Goal: Task Accomplishment & Management: Use online tool/utility

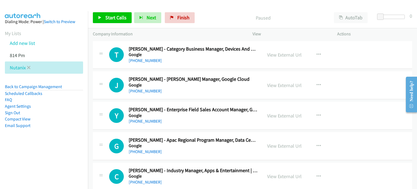
click at [28, 66] on icon at bounding box center [29, 68] width 4 height 4
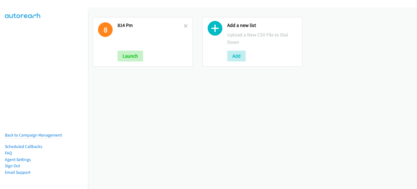
click at [182, 24] on h2 "814 Pm" at bounding box center [151, 25] width 66 height 6
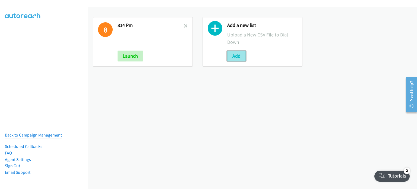
click at [229, 56] on button "Add" at bounding box center [236, 56] width 18 height 11
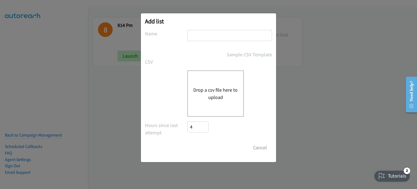
click at [222, 90] on button "Drop a csv file here to upload" at bounding box center [216, 93] width 45 height 15
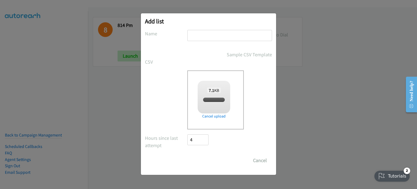
checkbox input "true"
click at [193, 35] on input "text" at bounding box center [230, 35] width 85 height 11
type input "OT14"
drag, startPoint x: 203, startPoint y: 160, endPoint x: 204, endPoint y: 154, distance: 6.0
click at [204, 160] on input "Save List" at bounding box center [202, 160] width 29 height 11
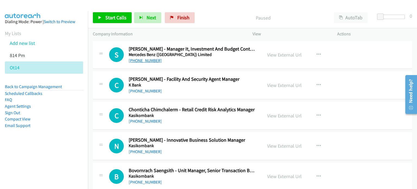
click at [147, 61] on link "+66 63 935 5541" at bounding box center [145, 60] width 33 height 5
click at [277, 55] on link "View External Url" at bounding box center [284, 55] width 35 height 6
click at [317, 84] on icon "button" at bounding box center [319, 85] width 4 height 4
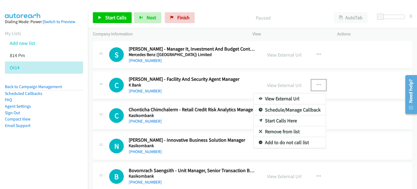
click at [287, 131] on link "Remove from list" at bounding box center [290, 131] width 72 height 11
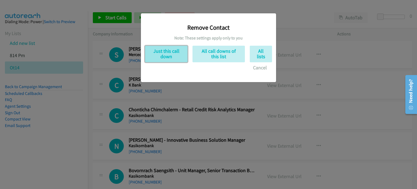
click at [171, 58] on button "Just this call down" at bounding box center [166, 54] width 43 height 17
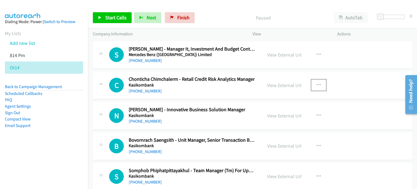
click at [312, 85] on button "button" at bounding box center [319, 85] width 15 height 11
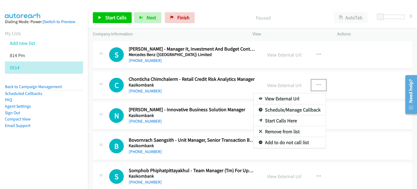
click at [283, 131] on link "Remove from list" at bounding box center [290, 131] width 72 height 11
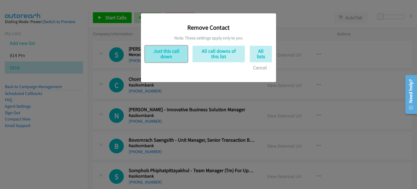
click at [172, 57] on button "Just this call down" at bounding box center [166, 54] width 43 height 17
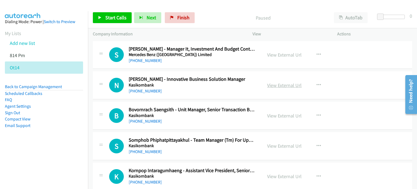
click at [287, 85] on link "View External Url" at bounding box center [284, 85] width 35 height 6
click at [317, 113] on icon "button" at bounding box center [319, 115] width 4 height 4
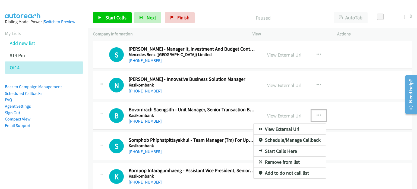
click at [314, 54] on div at bounding box center [208, 94] width 417 height 189
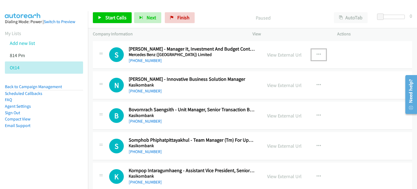
click at [317, 53] on icon "button" at bounding box center [319, 54] width 4 height 4
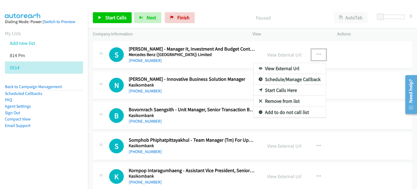
click at [285, 88] on link "Start Calls Here" at bounding box center [290, 90] width 72 height 11
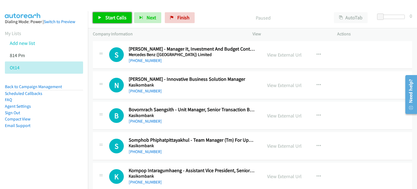
click at [105, 17] on span "Start Calls" at bounding box center [115, 17] width 21 height 6
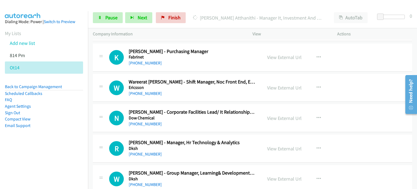
scroll to position [271, 0]
click at [287, 116] on link "View External Url" at bounding box center [284, 118] width 35 height 6
click at [110, 17] on span "Pause" at bounding box center [111, 17] width 12 height 6
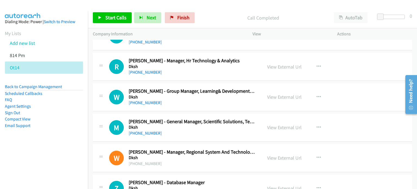
scroll to position [353, 0]
click at [292, 129] on link "View External Url" at bounding box center [284, 127] width 35 height 6
click at [275, 97] on link "View External Url" at bounding box center [284, 96] width 35 height 6
click at [318, 123] on button "button" at bounding box center [319, 127] width 15 height 11
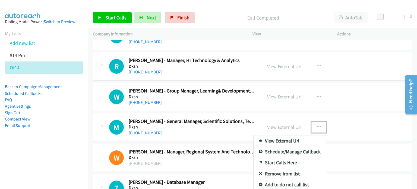
click at [283, 160] on link "Start Calls Here" at bounding box center [290, 162] width 72 height 11
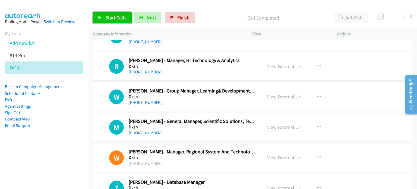
click at [114, 20] on link "Start Calls" at bounding box center [112, 17] width 39 height 11
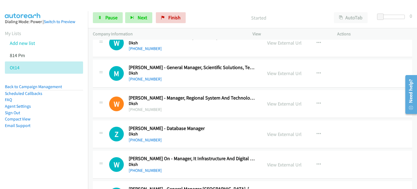
scroll to position [407, 0]
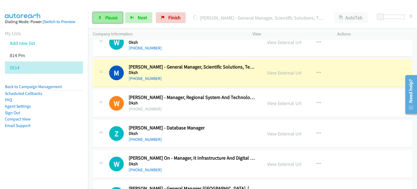
click at [105, 17] on span "Pause" at bounding box center [111, 17] width 12 height 6
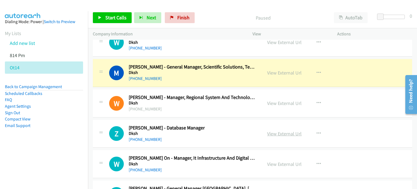
click at [279, 132] on link "View External Url" at bounding box center [284, 133] width 35 height 6
click at [275, 161] on link "View External Url" at bounding box center [284, 164] width 35 height 6
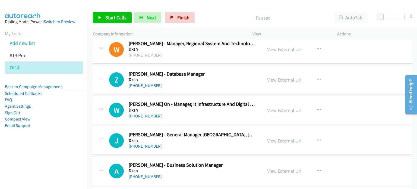
scroll to position [462, 0]
click at [317, 77] on icon "button" at bounding box center [319, 79] width 4 height 4
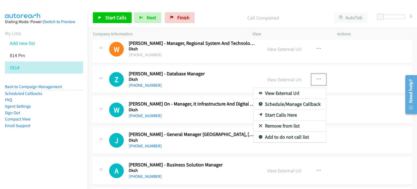
click at [271, 114] on link "Start Calls Here" at bounding box center [290, 115] width 72 height 11
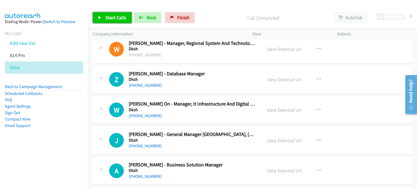
click at [107, 15] on span "Start Calls" at bounding box center [115, 17] width 21 height 6
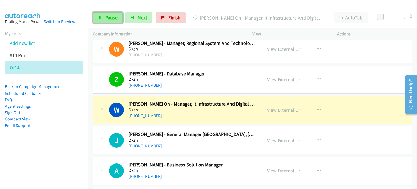
click at [110, 20] on span "Pause" at bounding box center [111, 17] width 12 height 6
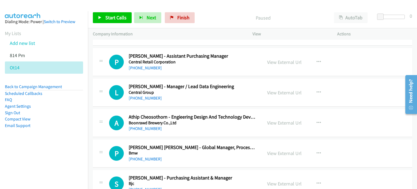
scroll to position [813, 0]
click at [276, 91] on link "View External Url" at bounding box center [284, 92] width 35 height 6
click at [290, 120] on link "View External Url" at bounding box center [284, 123] width 35 height 6
click at [317, 90] on icon "button" at bounding box center [319, 92] width 4 height 4
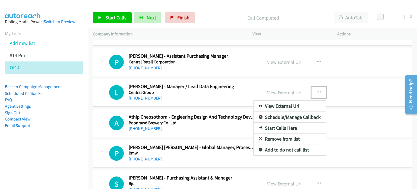
click at [285, 127] on link "Start Calls Here" at bounding box center [290, 128] width 72 height 11
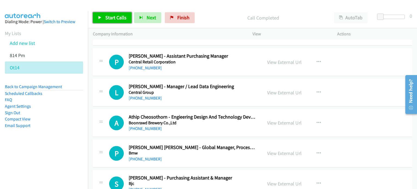
click at [104, 18] on link "Start Calls" at bounding box center [112, 17] width 39 height 11
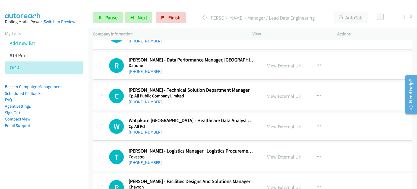
scroll to position [627, 0]
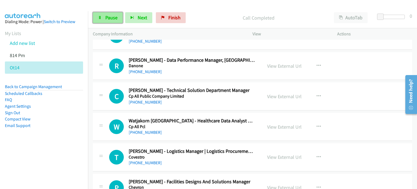
click at [113, 17] on span "Pause" at bounding box center [111, 17] width 12 height 6
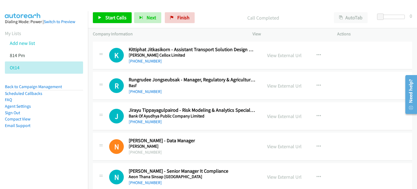
scroll to position [980, 0]
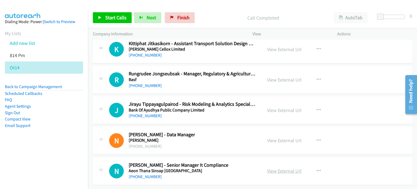
click at [278, 168] on link "View External Url" at bounding box center [284, 171] width 35 height 6
click at [317, 169] on icon "button" at bounding box center [319, 171] width 4 height 4
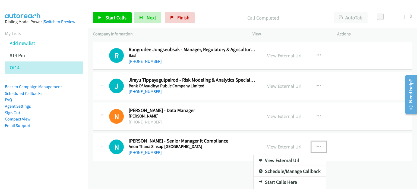
scroll to position [1012, 0]
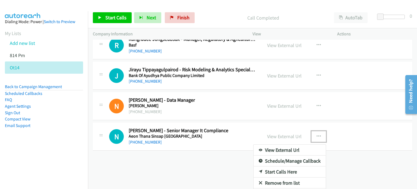
click at [278, 170] on link "Start Calls Here" at bounding box center [290, 171] width 72 height 11
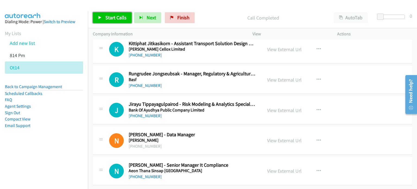
click at [114, 15] on span "Start Calls" at bounding box center [115, 17] width 21 height 6
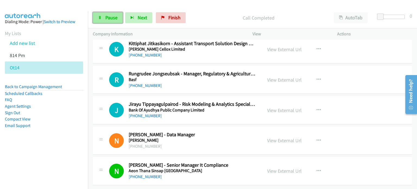
click at [108, 21] on link "Pause" at bounding box center [108, 17] width 30 height 11
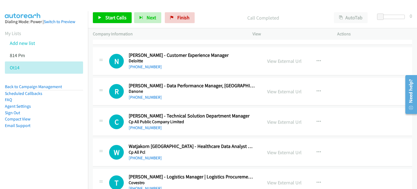
scroll to position [601, 0]
click at [283, 89] on link "View External Url" at bounding box center [284, 92] width 35 height 6
click at [317, 90] on icon "button" at bounding box center [319, 91] width 4 height 4
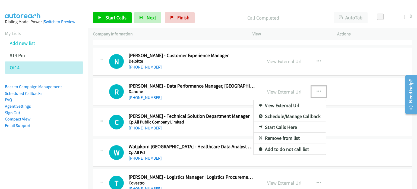
click at [277, 126] on link "Start Calls Here" at bounding box center [290, 127] width 72 height 11
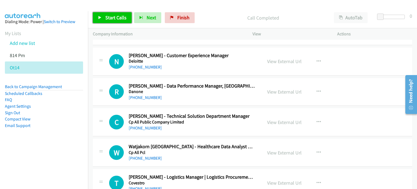
click at [113, 19] on span "Start Calls" at bounding box center [115, 17] width 21 height 6
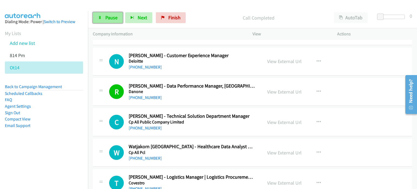
click at [111, 22] on link "Pause" at bounding box center [108, 17] width 30 height 11
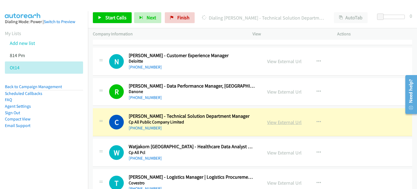
click at [271, 120] on link "View External Url" at bounding box center [284, 122] width 35 height 6
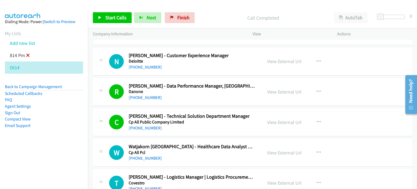
click at [26, 55] on icon at bounding box center [28, 56] width 4 height 4
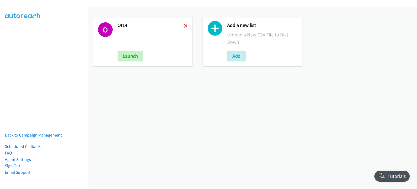
click at [185, 24] on icon at bounding box center [186, 26] width 4 height 4
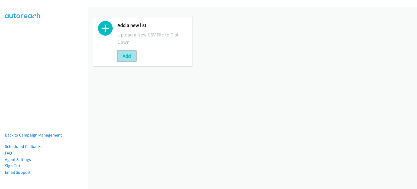
click at [129, 56] on button "Add" at bounding box center [127, 56] width 18 height 11
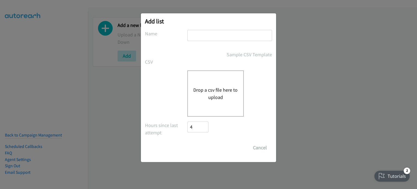
click at [222, 96] on button "Drop a csv file here to upload" at bounding box center [216, 93] width 45 height 15
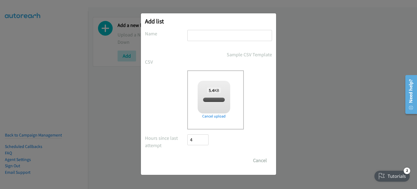
checkbox input "true"
click at [199, 37] on input "text" at bounding box center [230, 35] width 85 height 11
drag, startPoint x: 199, startPoint y: 37, endPoint x: 188, endPoint y: 36, distance: 11.5
click at [188, 36] on input "OT" at bounding box center [230, 35] width 85 height 11
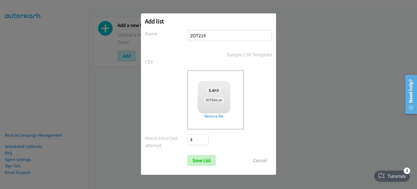
type input "2OT214"
click at [213, 165] on input "Save List" at bounding box center [202, 160] width 29 height 11
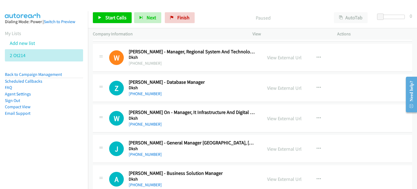
scroll to position [280, 0]
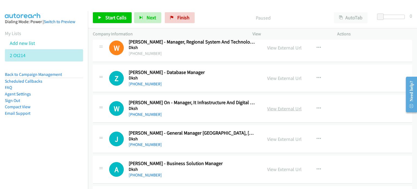
click at [275, 106] on link "View External Url" at bounding box center [284, 108] width 35 height 6
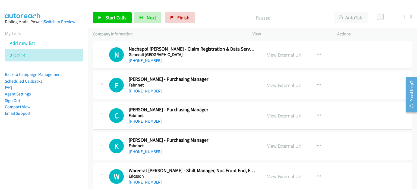
scroll to position [0, 0]
click at [27, 54] on icon at bounding box center [29, 56] width 4 height 4
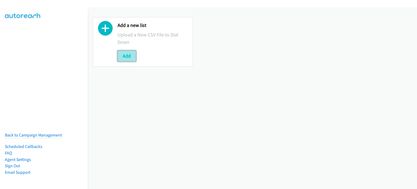
click at [128, 54] on button "Add" at bounding box center [127, 56] width 18 height 11
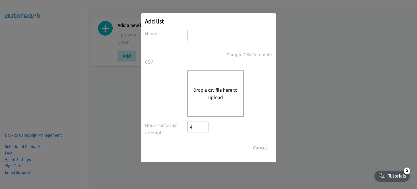
click at [217, 92] on button "Drop a csv file here to upload" at bounding box center [216, 93] width 45 height 15
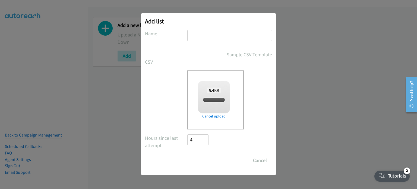
checkbox input "true"
click at [197, 36] on input "text" at bounding box center [230, 35] width 85 height 11
type input "2OT"
click at [210, 161] on input "Save List" at bounding box center [202, 160] width 29 height 11
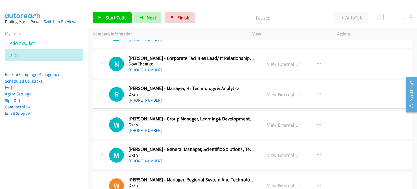
scroll to position [143, 0]
click at [267, 124] on link "View External Url" at bounding box center [284, 124] width 35 height 6
